Goal: Task Accomplishment & Management: Manage account settings

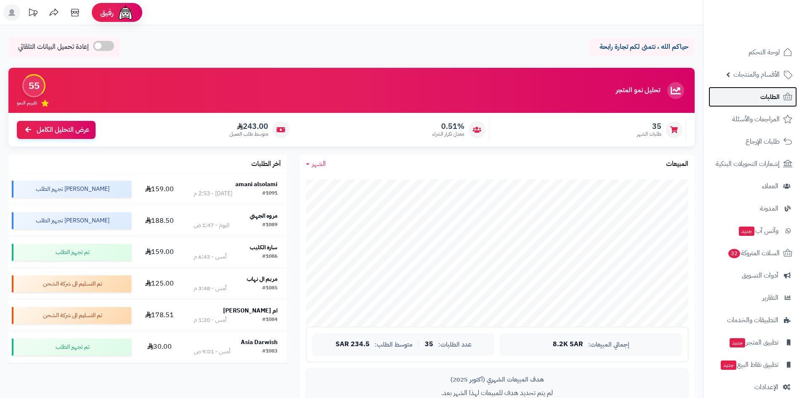
click at [764, 96] on span "الطلبات" at bounding box center [769, 97] width 19 height 12
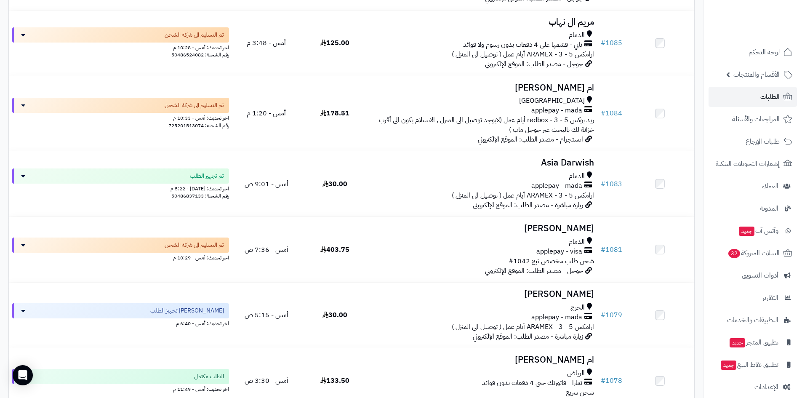
scroll to position [337, 0]
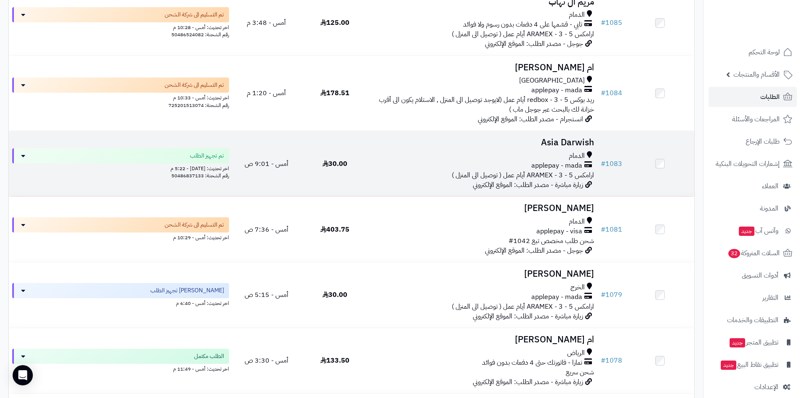
click at [543, 146] on h3 "Asia Darwish" at bounding box center [482, 143] width 221 height 10
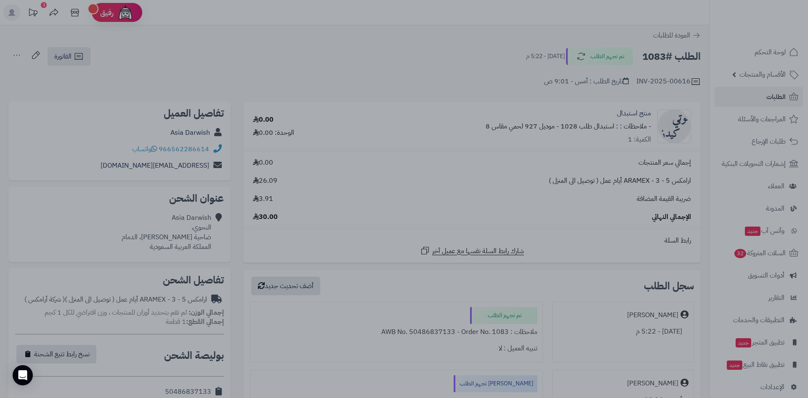
click at [319, 314] on div at bounding box center [404, 199] width 808 height 398
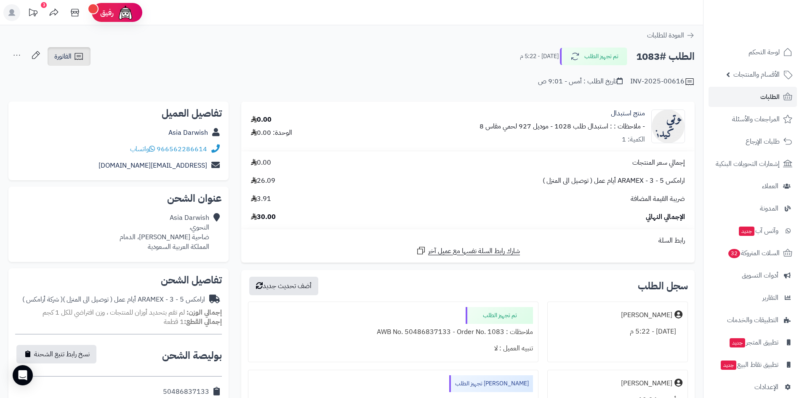
click at [83, 66] on link "الفاتورة" at bounding box center [69, 56] width 43 height 19
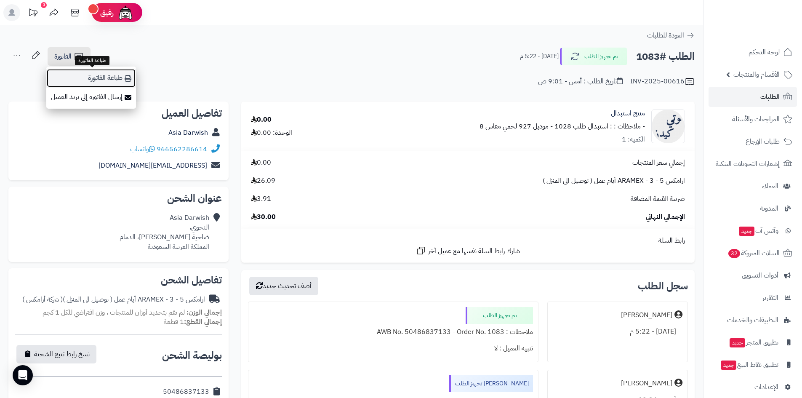
click at [126, 77] on icon at bounding box center [128, 78] width 7 height 7
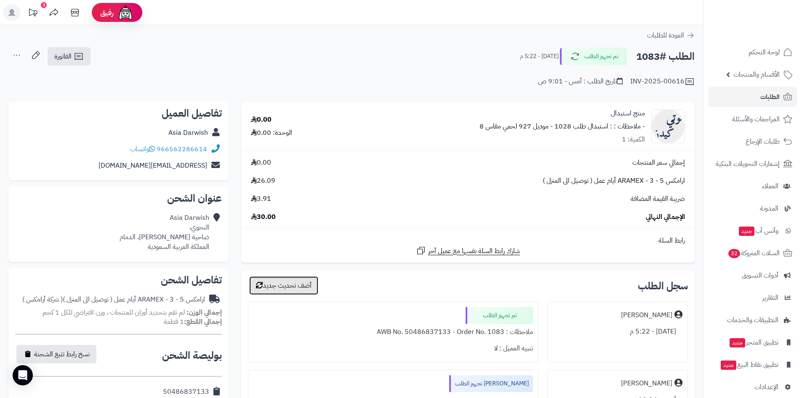
click at [308, 288] on button "أضف تحديث جديد" at bounding box center [283, 285] width 69 height 19
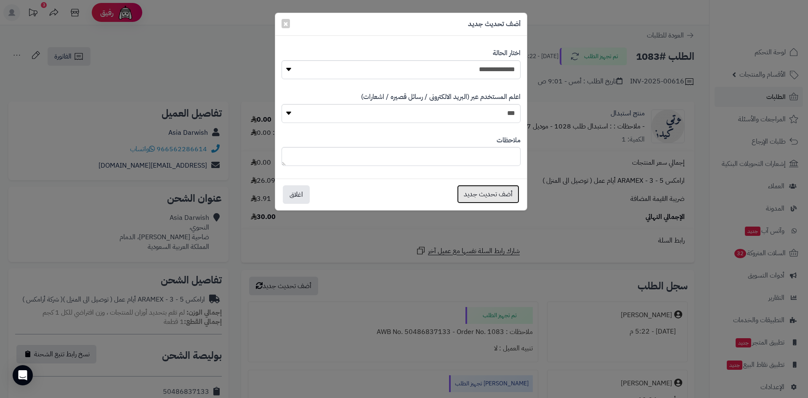
click at [466, 198] on button "أضف تحديث جديد" at bounding box center [488, 194] width 62 height 19
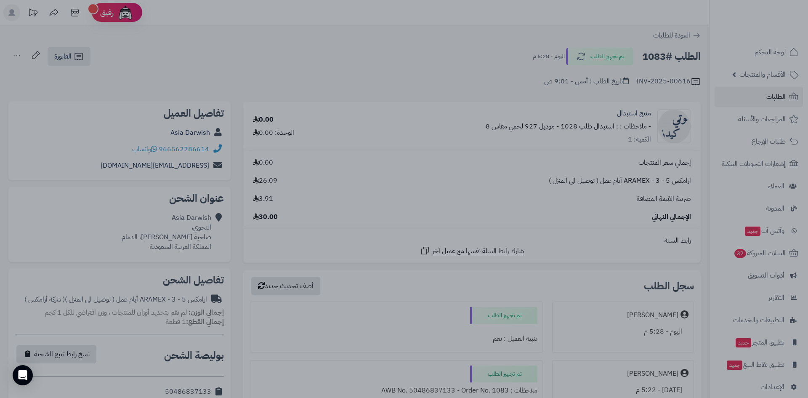
click at [422, 347] on div at bounding box center [404, 199] width 808 height 398
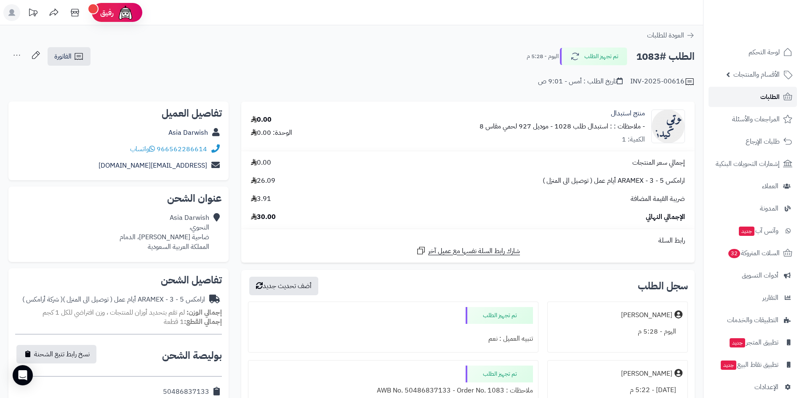
click at [734, 92] on link "الطلبات" at bounding box center [752, 97] width 88 height 20
